Goal: Task Accomplishment & Management: Use online tool/utility

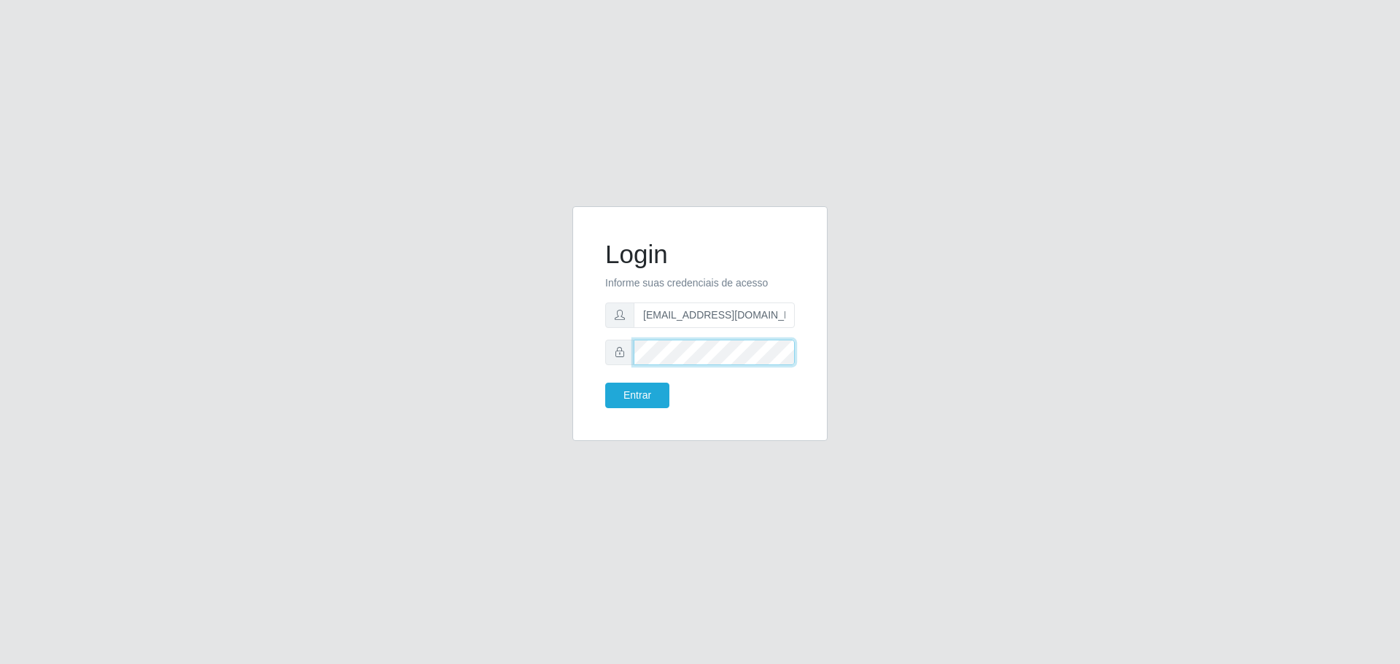
click at [605, 383] on button "Entrar" at bounding box center [637, 396] width 64 height 26
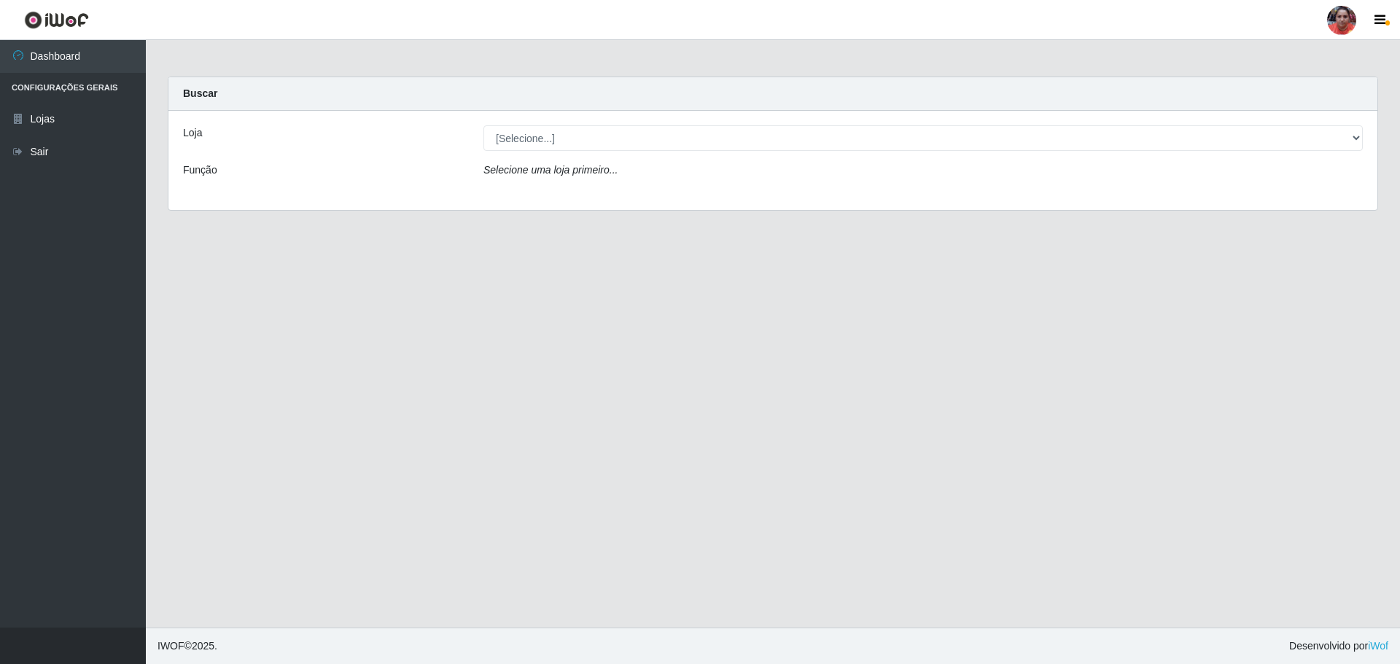
click at [989, 258] on main "Carregando... Buscar Loja [Selecione...] Mar Vermelho - Loja 05 Função Selecion…" at bounding box center [773, 334] width 1254 height 588
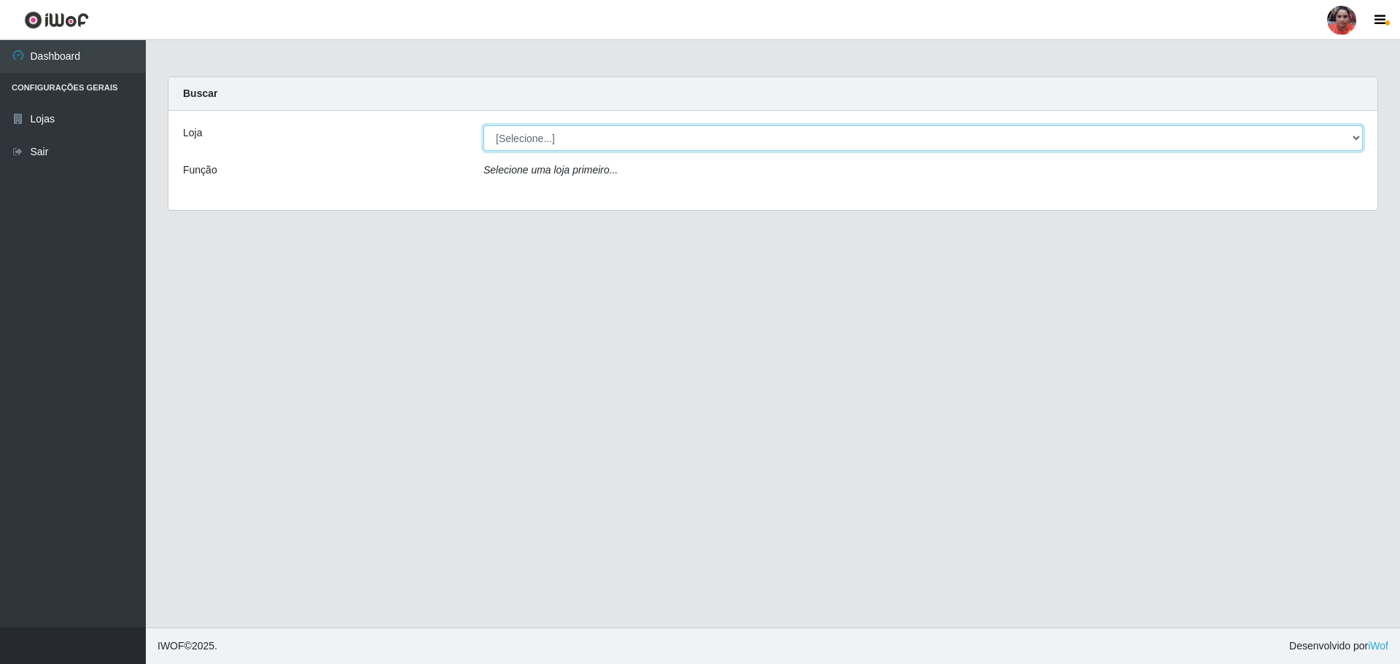
click at [916, 133] on select "[Selecione...] Mar Vermelho - Loja 05" at bounding box center [922, 138] width 879 height 26
select select "252"
click at [483, 125] on select "[Selecione...] Mar Vermelho - Loja 05" at bounding box center [922, 138] width 879 height 26
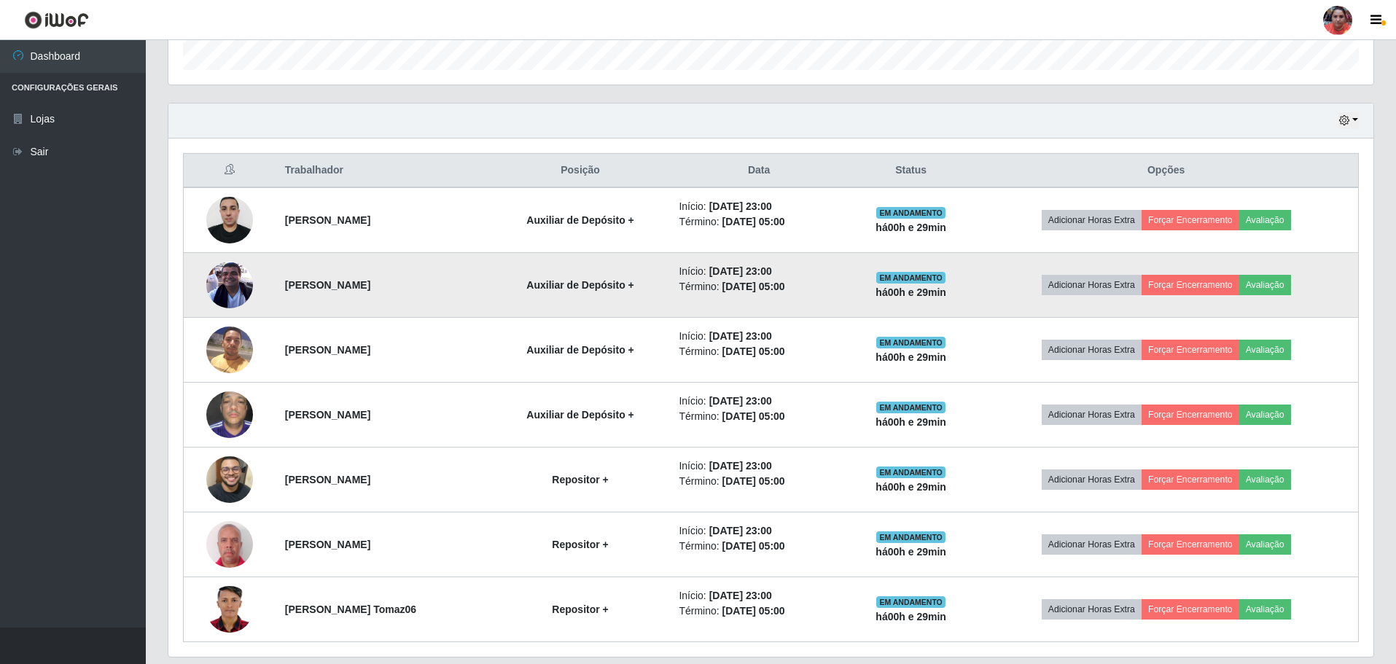
scroll to position [426, 0]
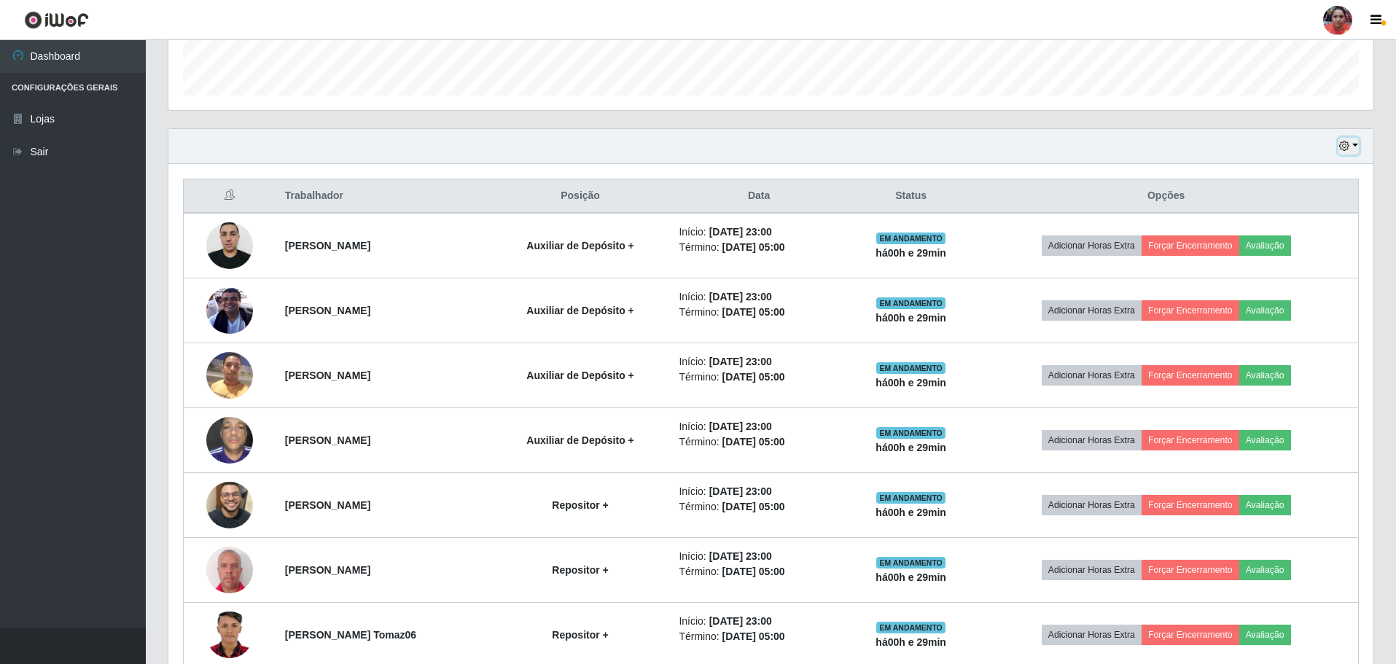
click at [1354, 148] on button "button" at bounding box center [1349, 146] width 20 height 17
click at [1329, 230] on button "3 dias" at bounding box center [1300, 233] width 115 height 31
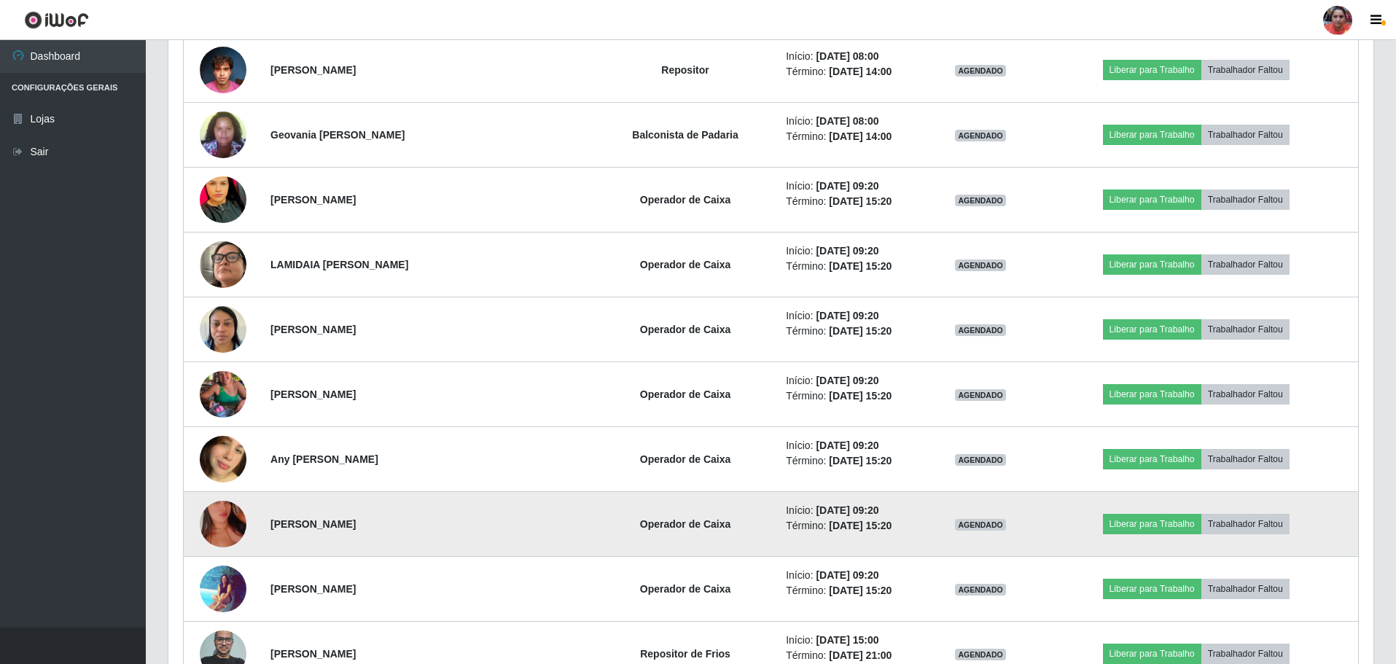
scroll to position [1665, 0]
